Goal: Task Accomplishment & Management: Manage account settings

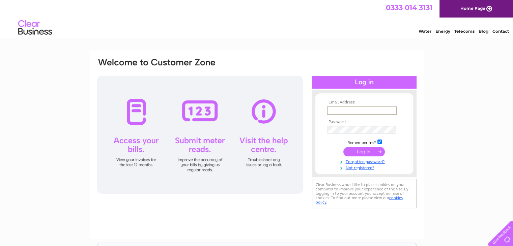
click at [339, 113] on input "text" at bounding box center [362, 111] width 70 height 8
type input "[EMAIL_ADDRESS][DOMAIN_NAME]"
click at [361, 152] on input "submit" at bounding box center [365, 151] width 42 height 9
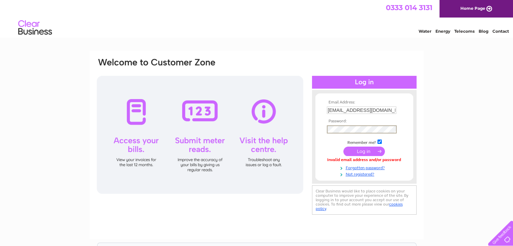
click at [354, 154] on input "submit" at bounding box center [365, 151] width 42 height 9
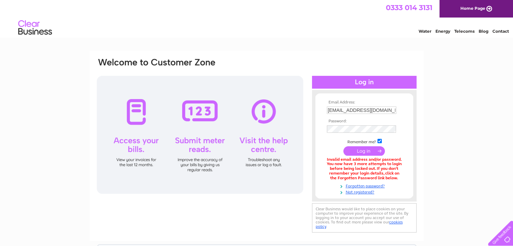
click at [350, 148] on input "submit" at bounding box center [365, 151] width 42 height 9
